Goal: Find specific page/section: Find specific page/section

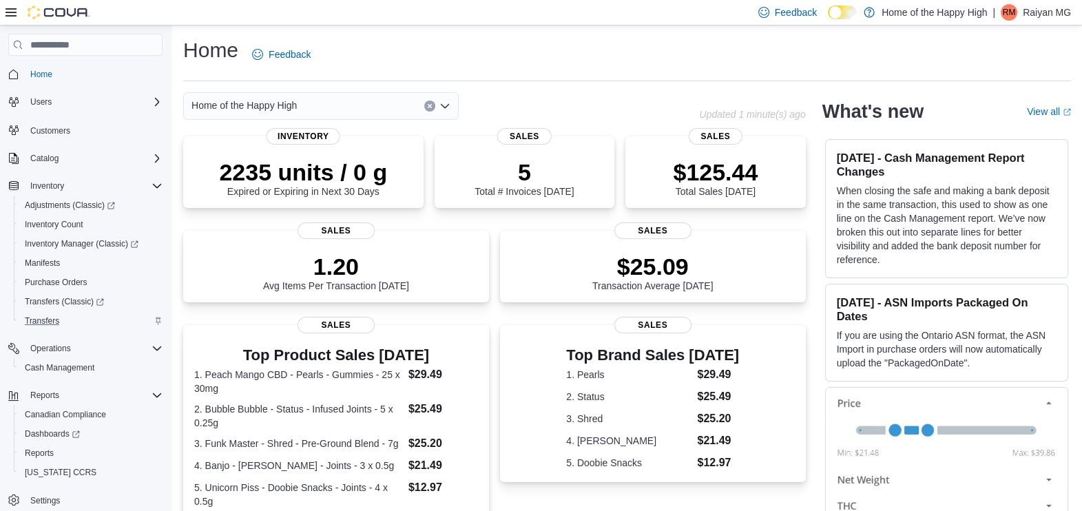
scroll to position [30, 0]
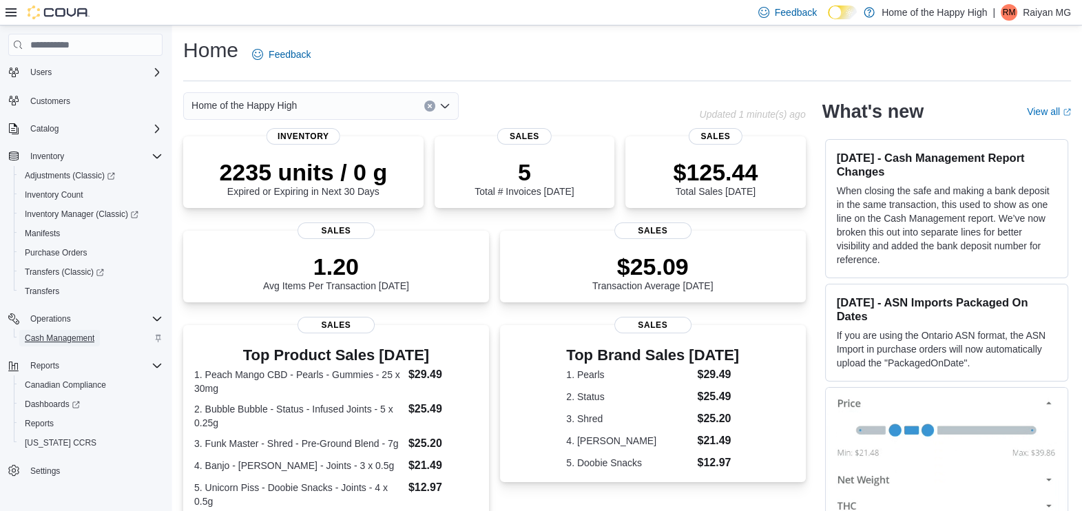
click at [49, 336] on span "Cash Management" at bounding box center [60, 338] width 70 height 11
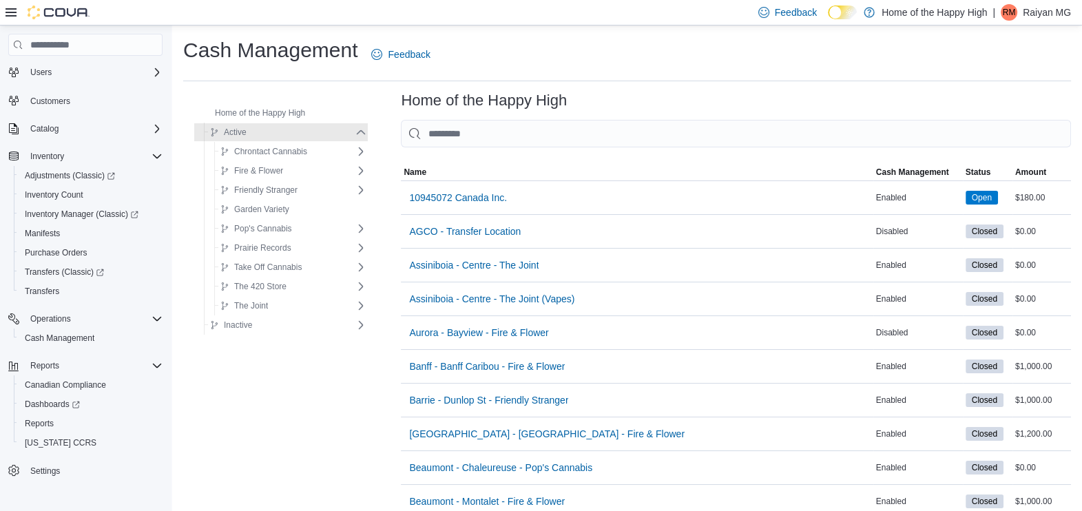
click at [595, 132] on input "This is a search bar. As you type, the results lower in the page will automatic…" at bounding box center [736, 134] width 670 height 28
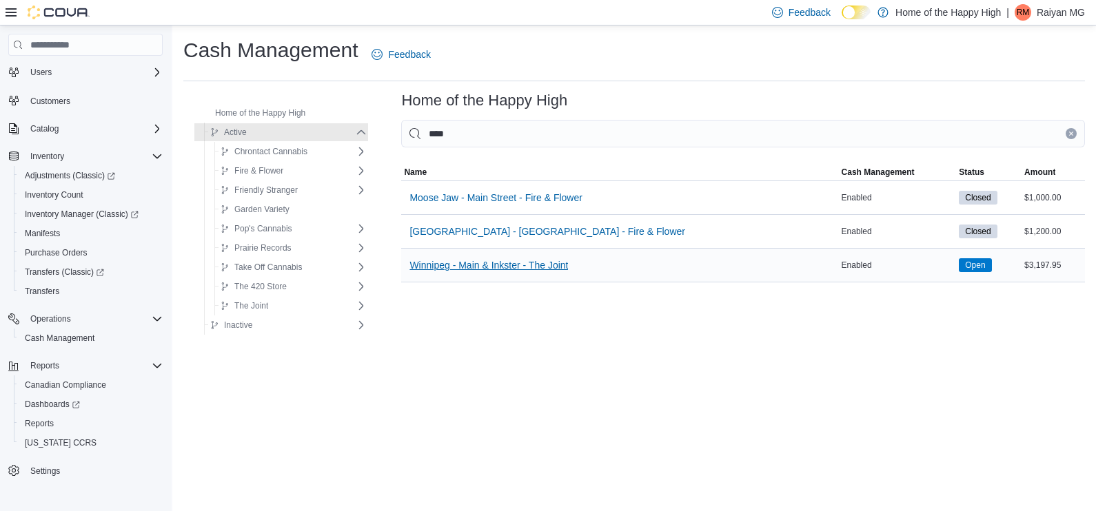
type input "****"
click at [479, 263] on span "Winnipeg - Main & Inkster - The Joint" at bounding box center [488, 265] width 158 height 14
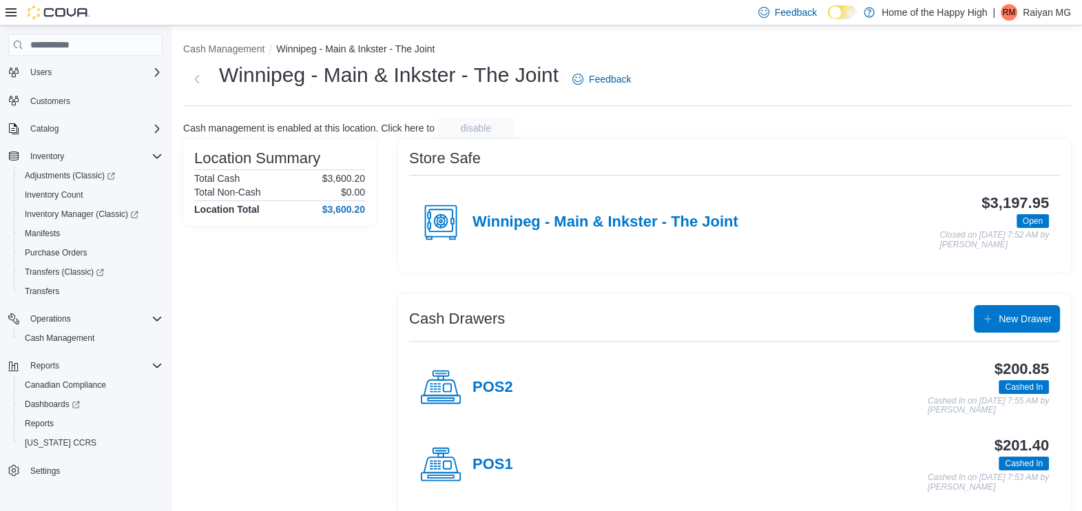
click at [51, 9] on img at bounding box center [59, 13] width 62 height 14
click at [4, 11] on div "Feedback Dark Mode Home of the Happy High | RM Raiyan MG" at bounding box center [541, 12] width 1082 height 25
click at [16, 11] on icon at bounding box center [11, 12] width 11 height 11
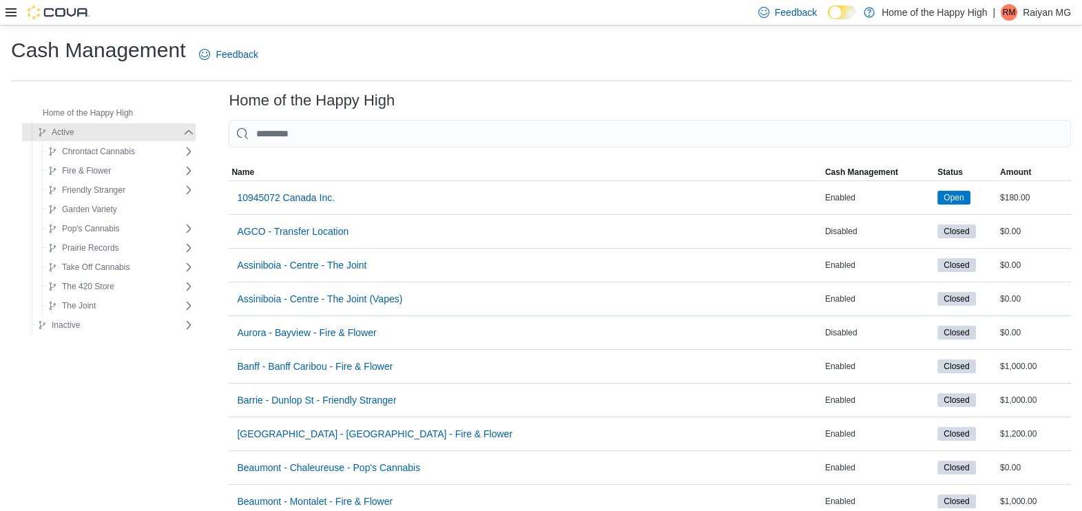
click at [35, 10] on img at bounding box center [59, 13] width 62 height 14
click at [12, 14] on icon at bounding box center [11, 12] width 11 height 11
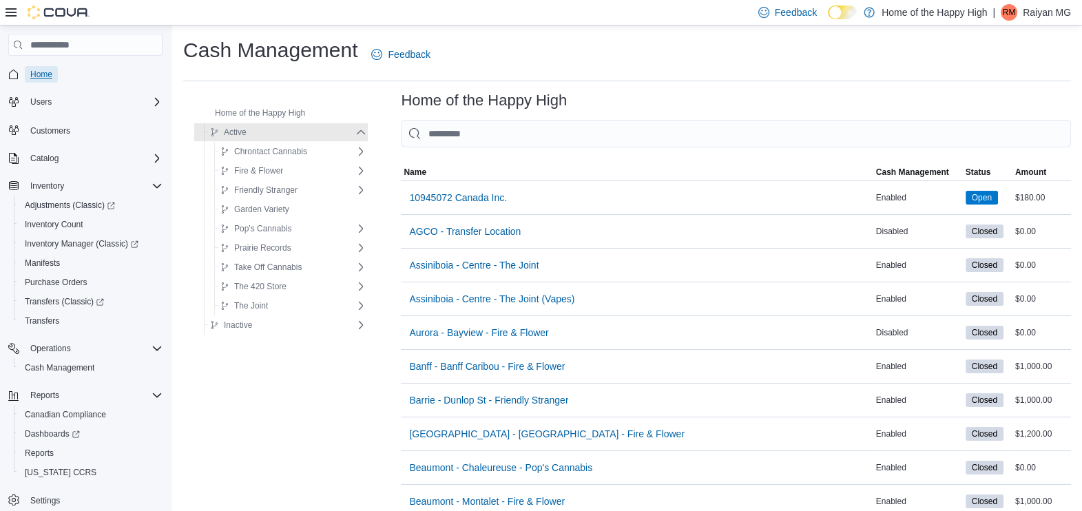
click at [39, 76] on span "Home" at bounding box center [41, 74] width 22 height 11
